Goal: Task Accomplishment & Management: Complete application form

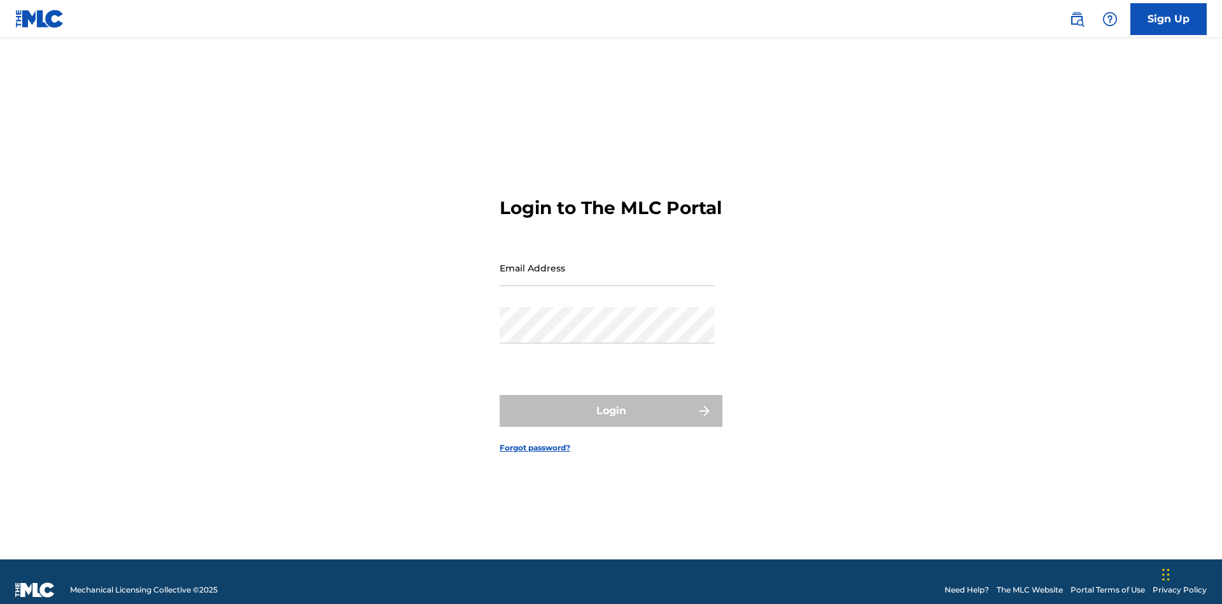
scroll to position [17, 0]
click at [607, 262] on input "Email Address" at bounding box center [607, 268] width 215 height 36
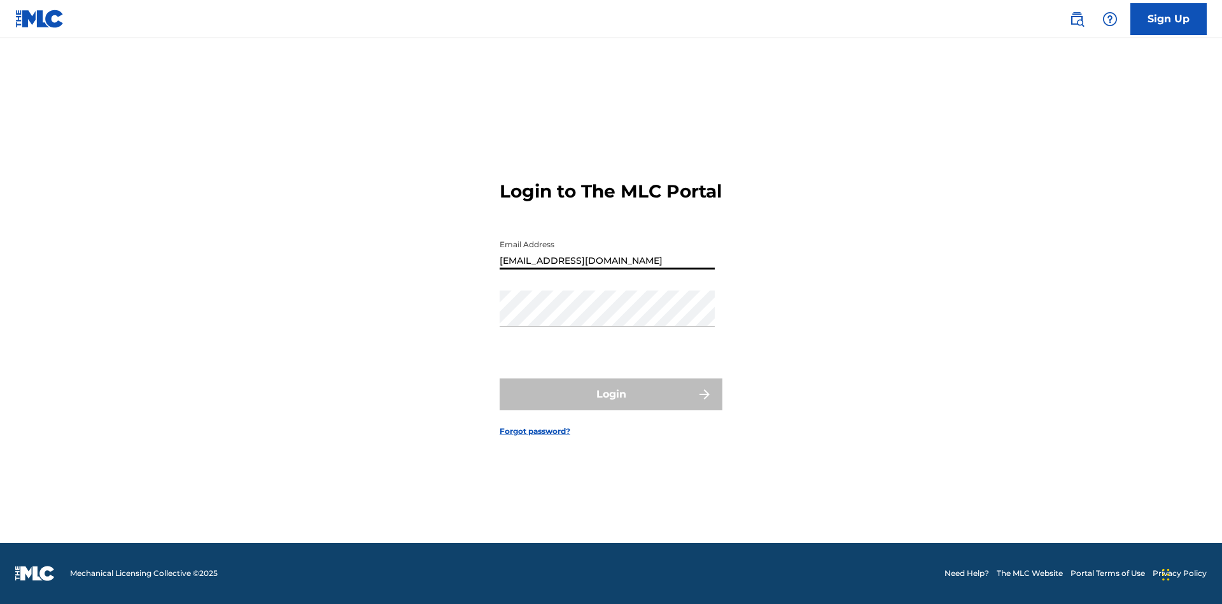
type input "[EMAIL_ADDRESS][DOMAIN_NAME]"
click at [611, 405] on button "Login" at bounding box center [611, 394] width 223 height 32
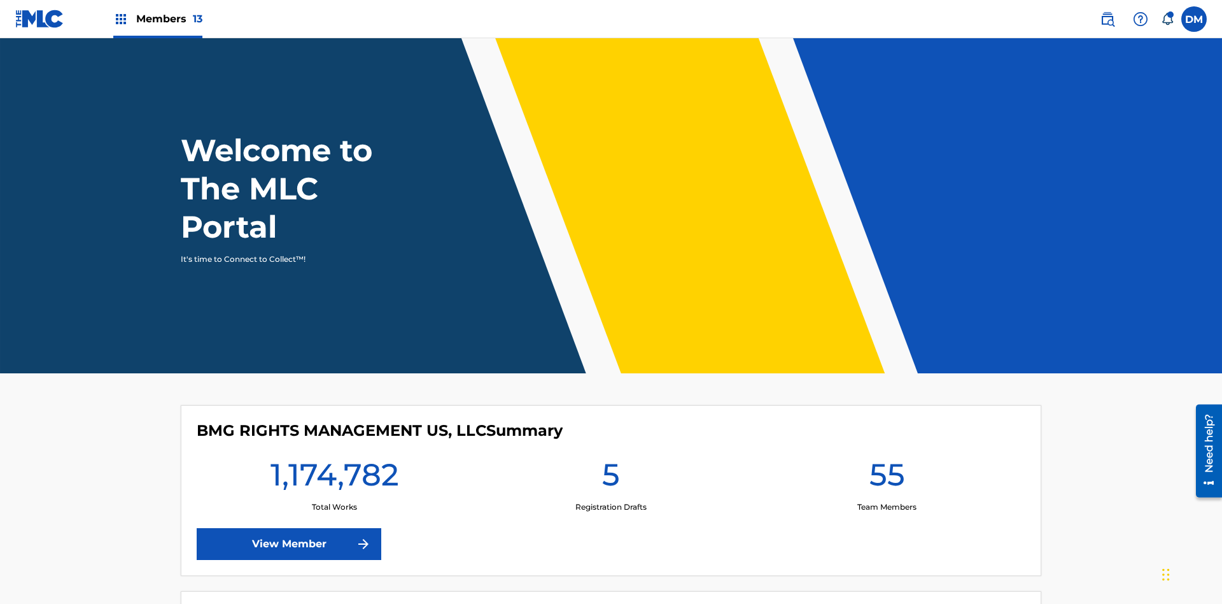
click at [157, 18] on span "Members 13" at bounding box center [169, 18] width 66 height 15
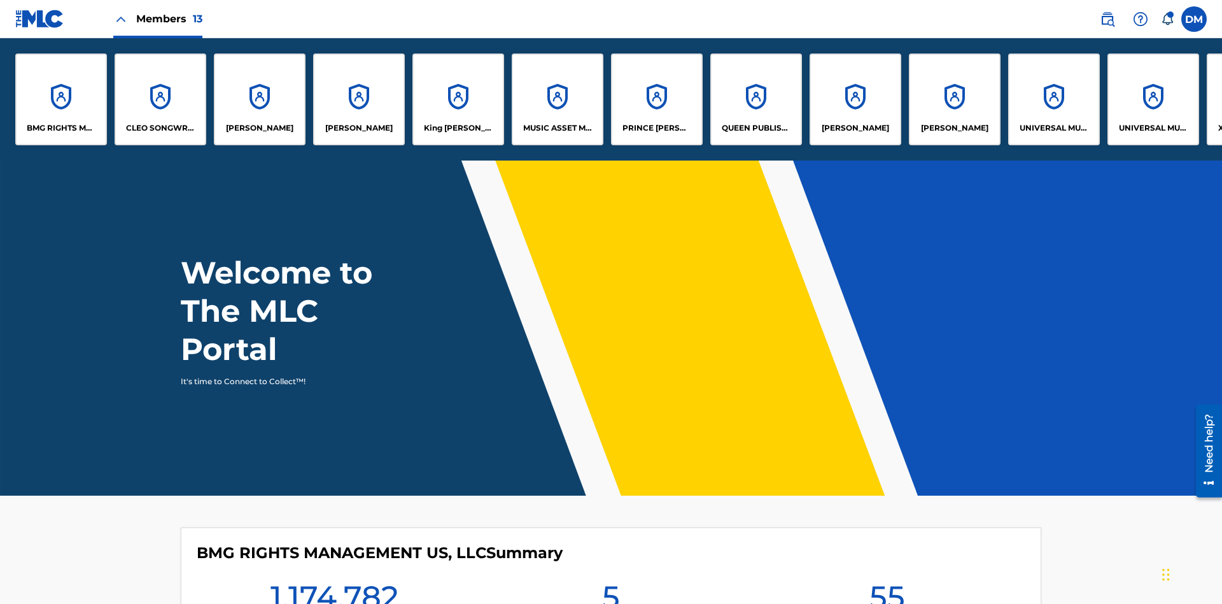
click at [1054, 128] on p "UNIVERSAL MUSIC PUB GROUP" at bounding box center [1054, 127] width 69 height 11
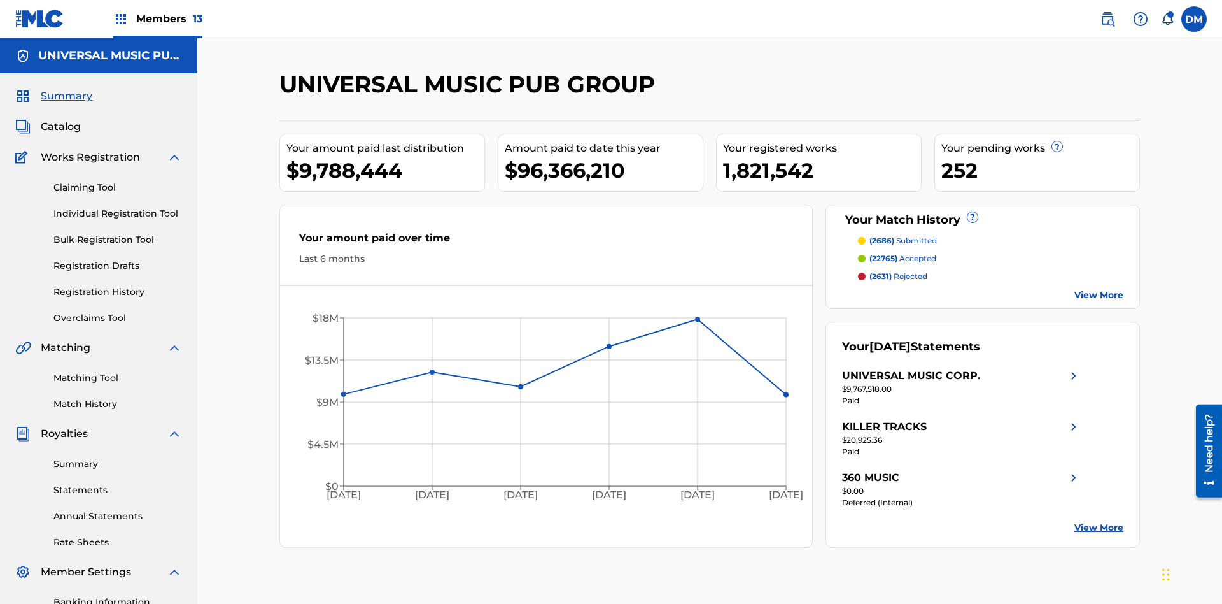
click at [118, 207] on link "Individual Registration Tool" at bounding box center [117, 213] width 129 height 13
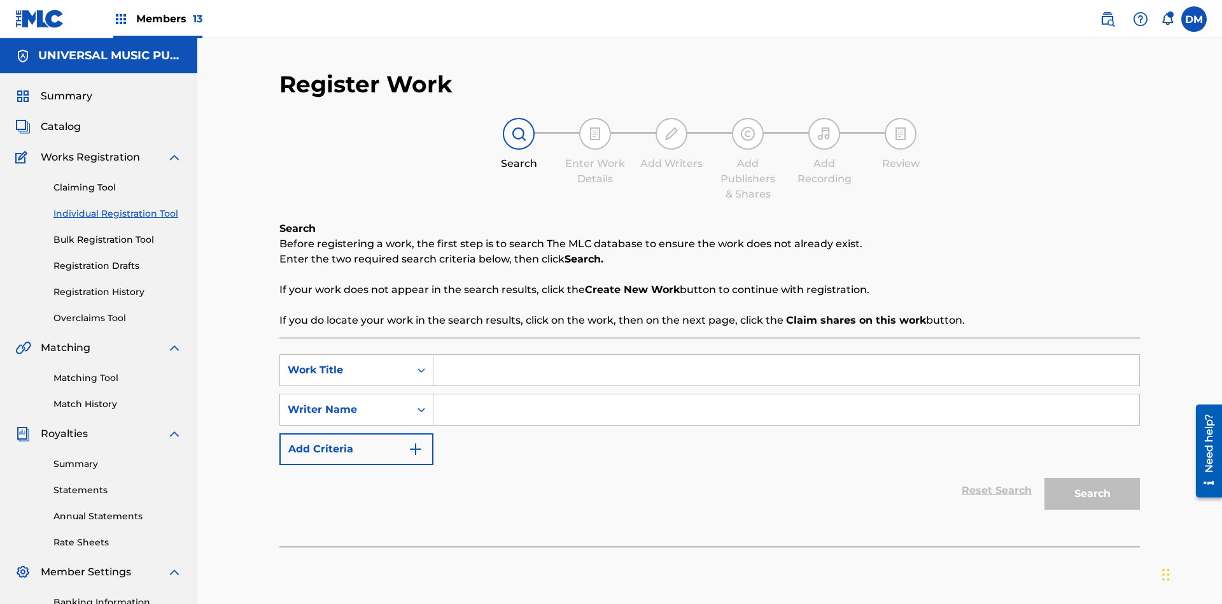
click at [786, 355] on input "Search Form" at bounding box center [787, 370] width 706 height 31
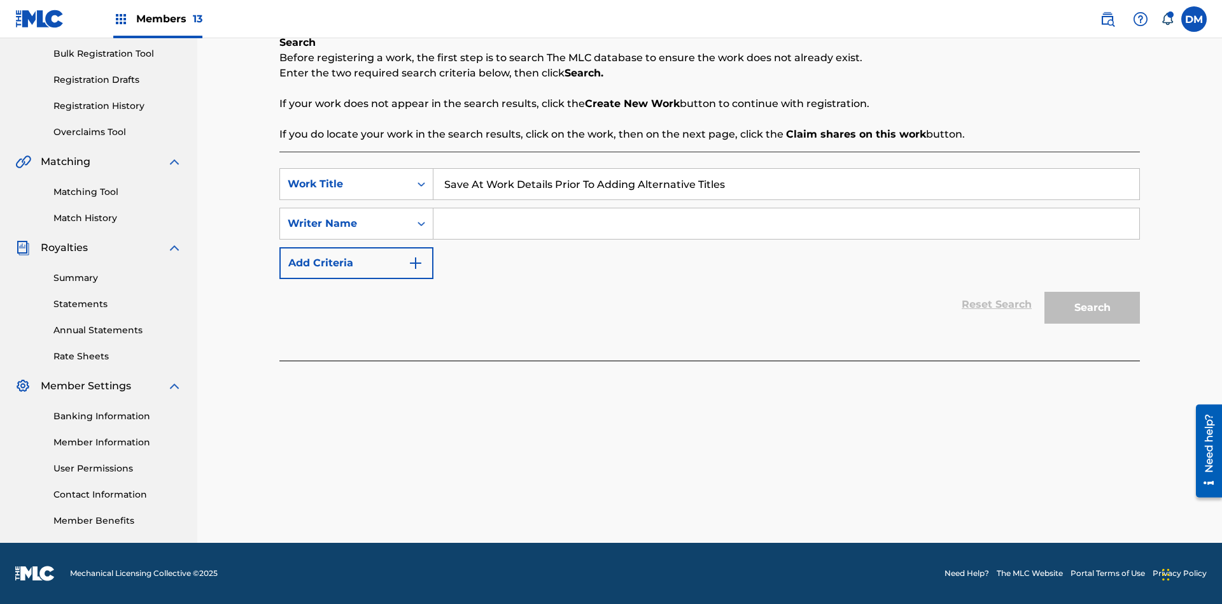
type input "Save At Work Details Prior To Adding Alternative Titles"
click at [786, 223] on input "Search Form" at bounding box center [787, 223] width 706 height 31
type input "QWERTYUIOP"
click at [1093, 308] on button "Search" at bounding box center [1093, 308] width 96 height 32
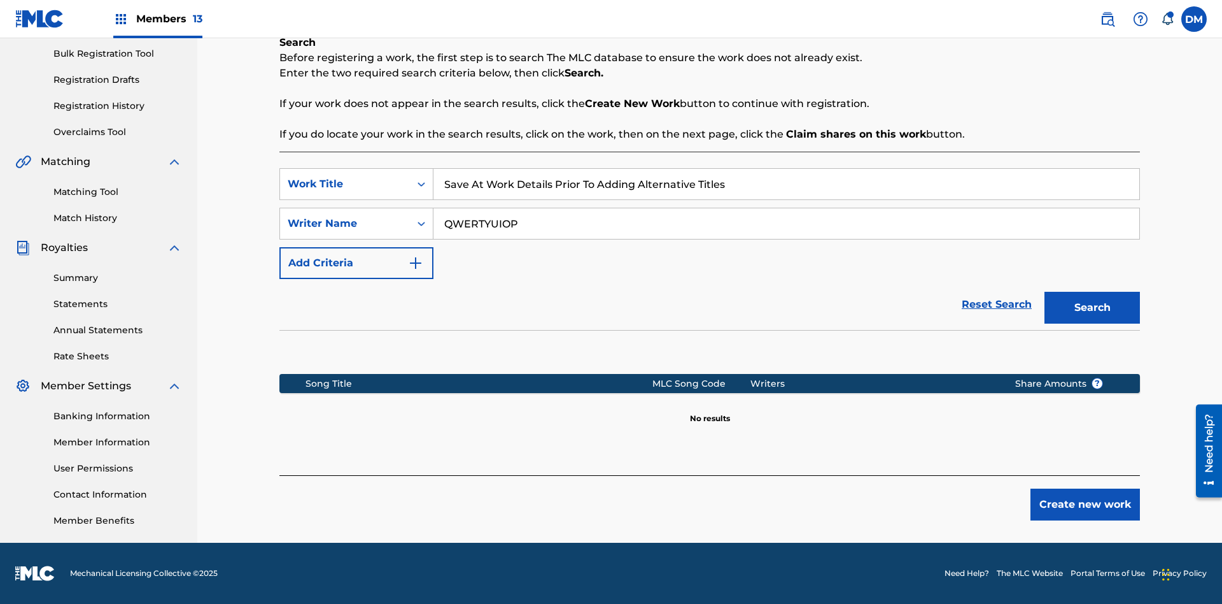
click at [1086, 504] on button "Create new work" at bounding box center [1086, 504] width 110 height 32
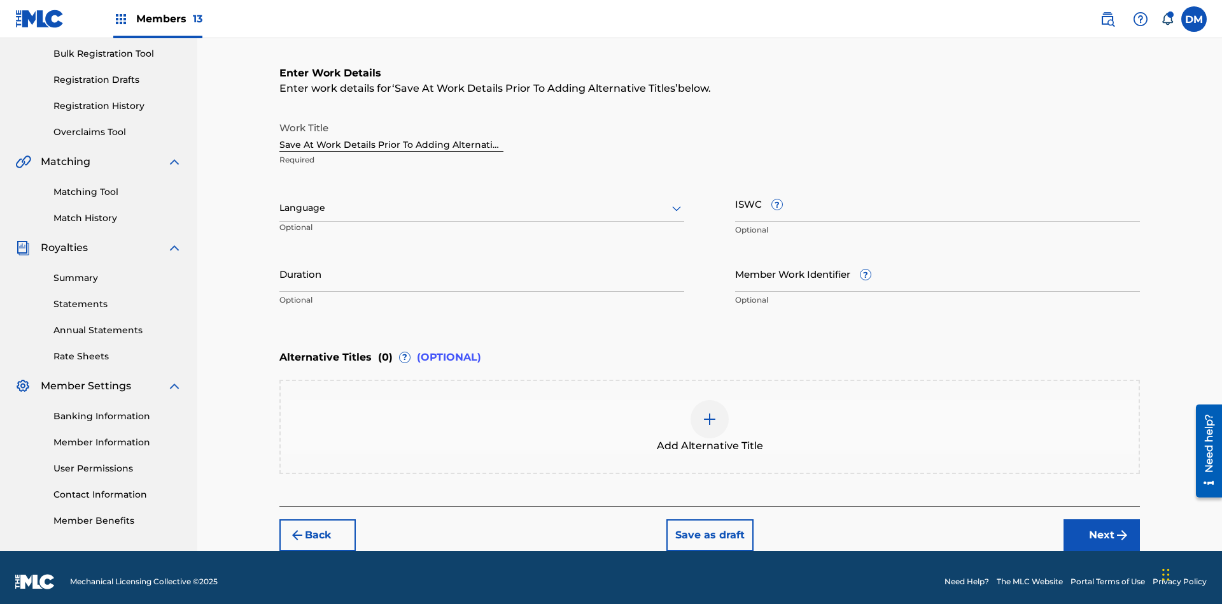
click at [482, 265] on input "Duration" at bounding box center [482, 273] width 405 height 36
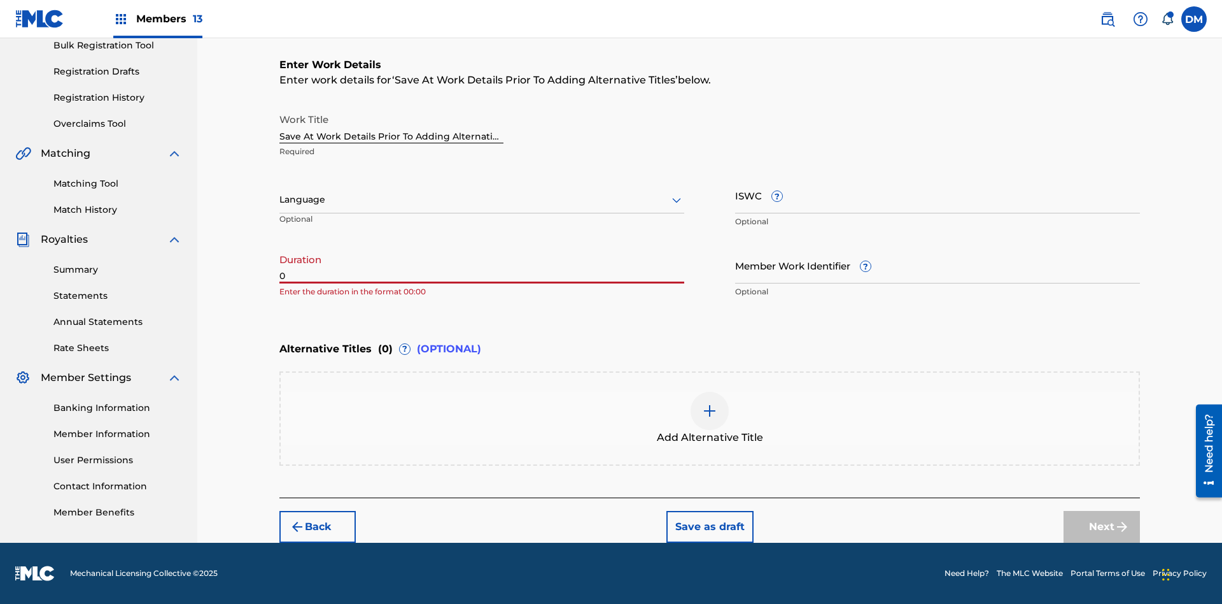
click at [482, 265] on input "0" at bounding box center [482, 265] width 405 height 36
type input "00:00"
click at [677, 200] on icon at bounding box center [676, 199] width 15 height 15
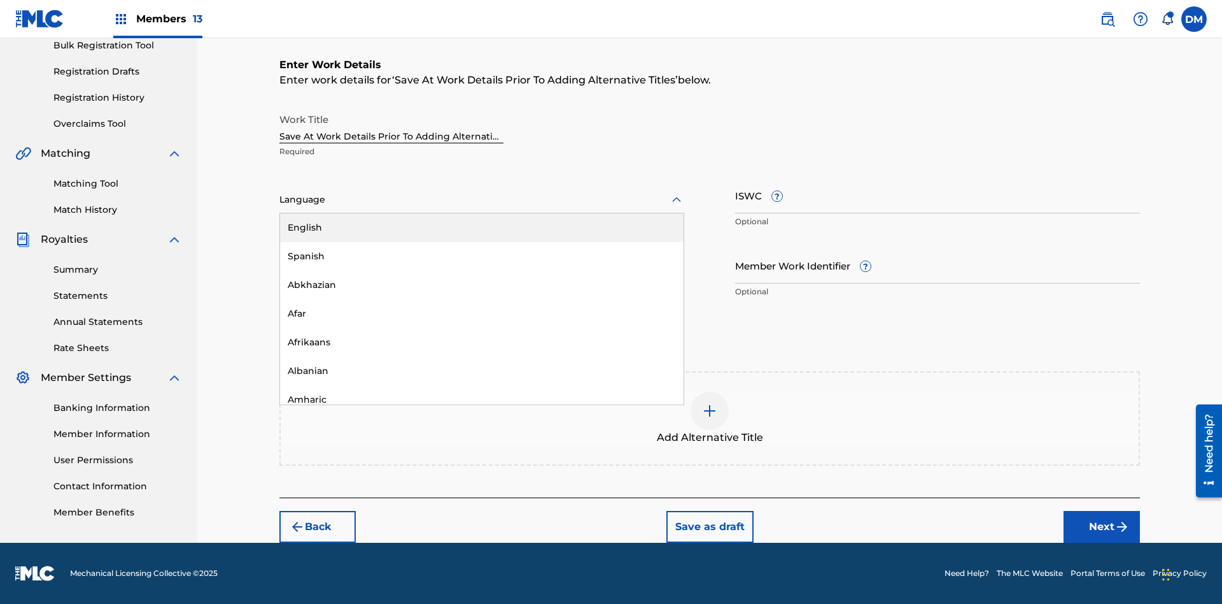
click at [482, 313] on div "Afar" at bounding box center [482, 313] width 404 height 29
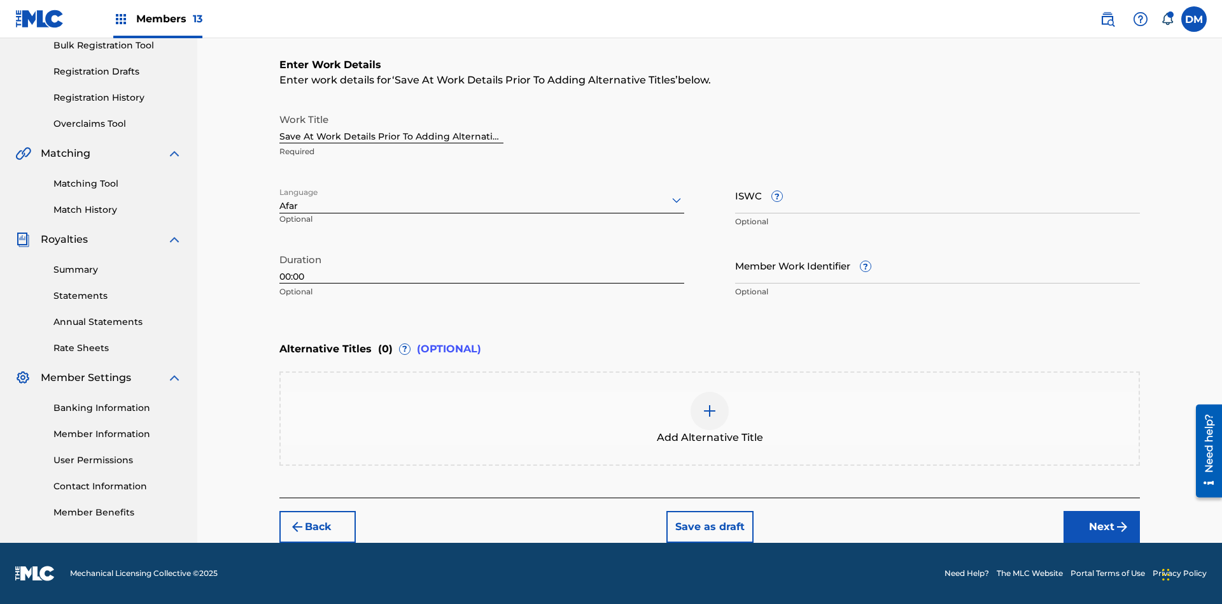
click at [938, 265] on input "Member Work Identifier ?" at bounding box center [937, 265] width 405 height 36
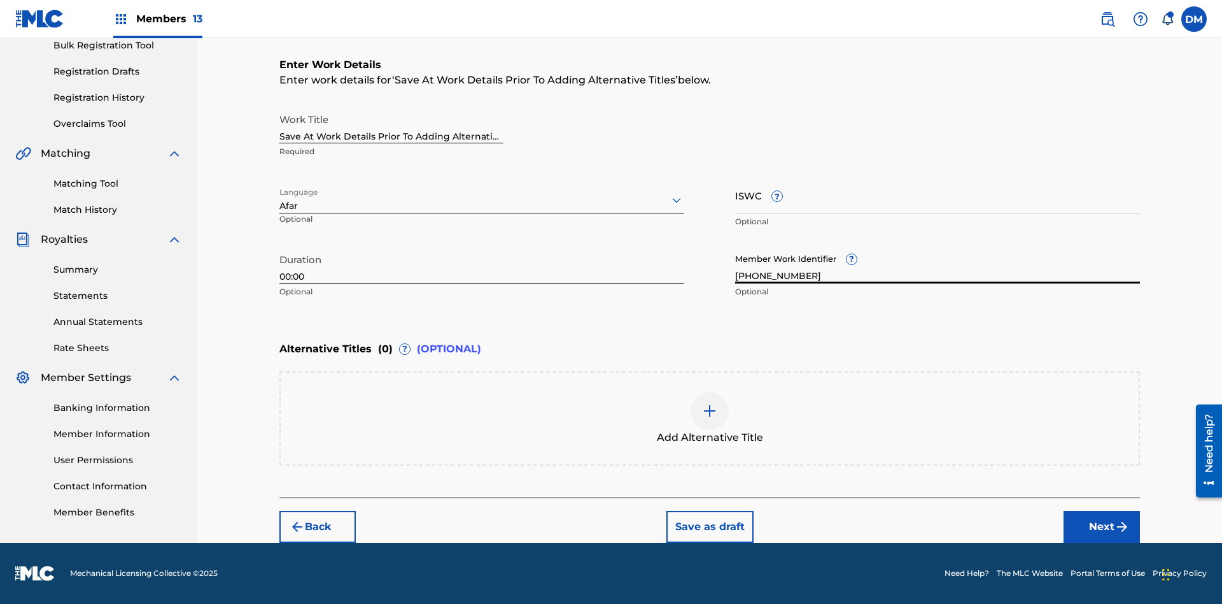
type input "[PHONE_NUMBER]"
click at [938, 195] on input "ISWC ?" at bounding box center [937, 195] width 405 height 36
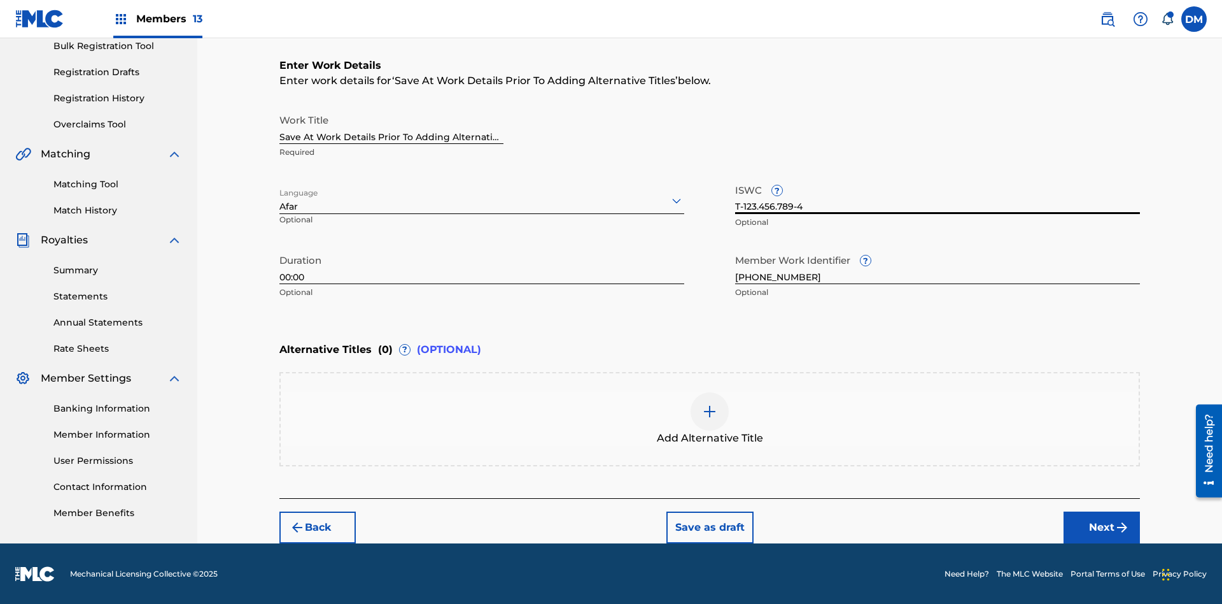
type input "T-123.456.789-4"
click at [709, 526] on button "Save as draft" at bounding box center [710, 527] width 87 height 32
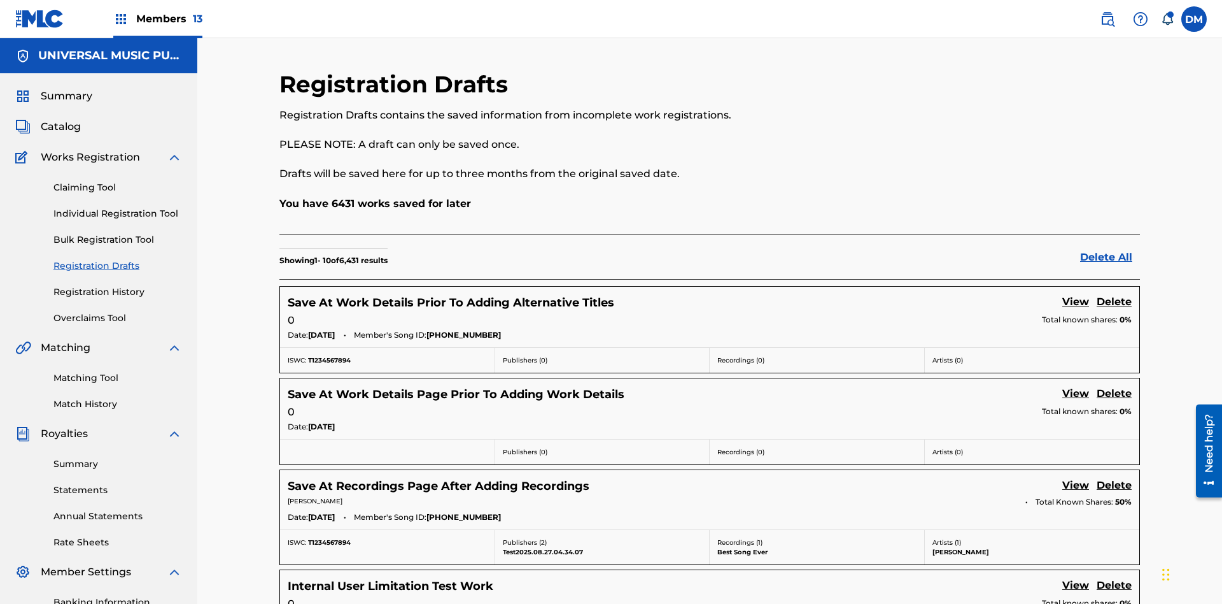
click at [1076, 294] on link "View" at bounding box center [1076, 302] width 27 height 17
